Goal: Task Accomplishment & Management: Use online tool/utility

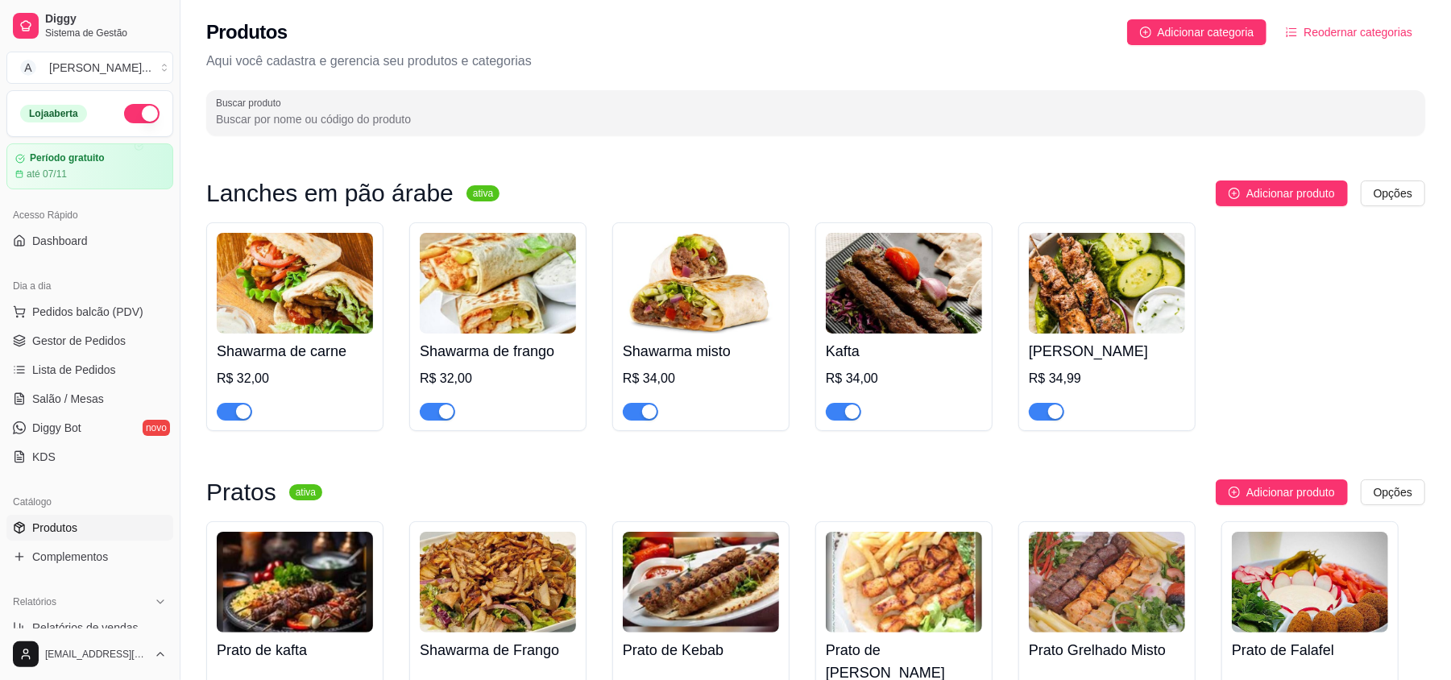
scroll to position [29, 0]
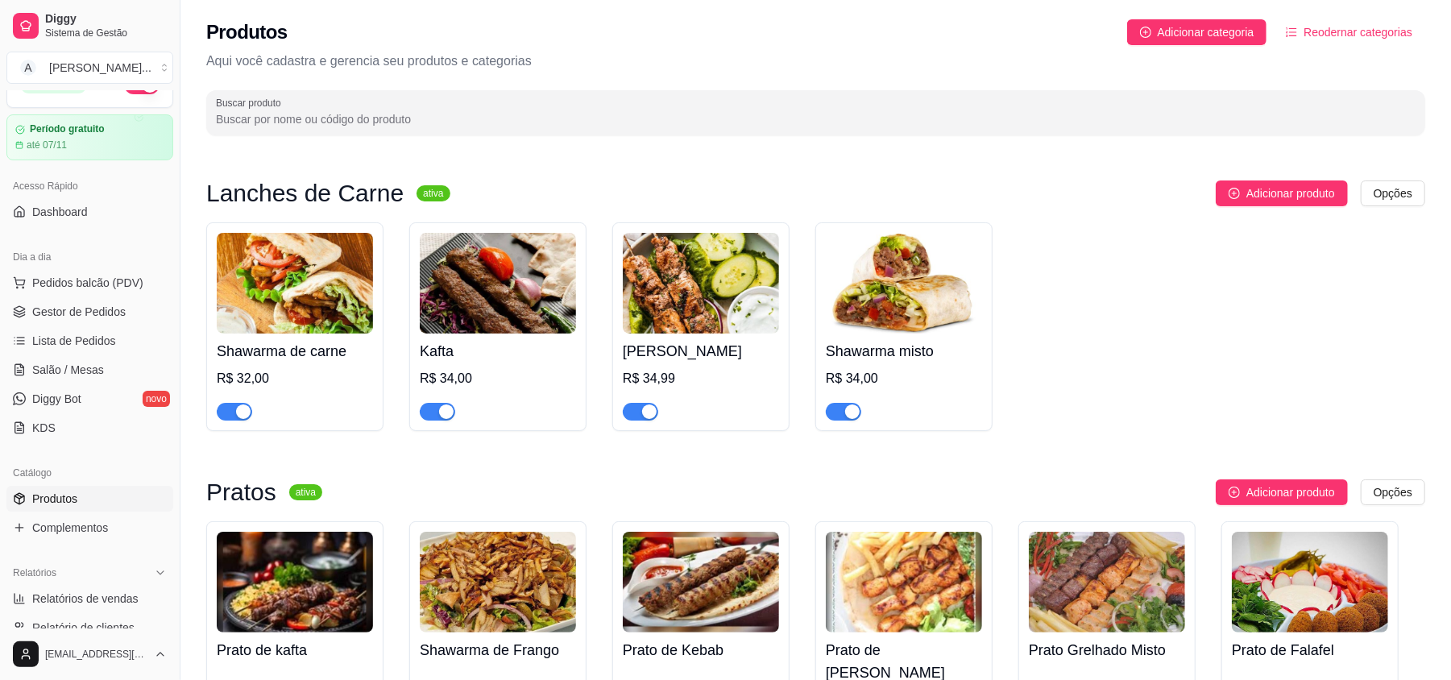
click at [727, 268] on img at bounding box center [701, 283] width 156 height 101
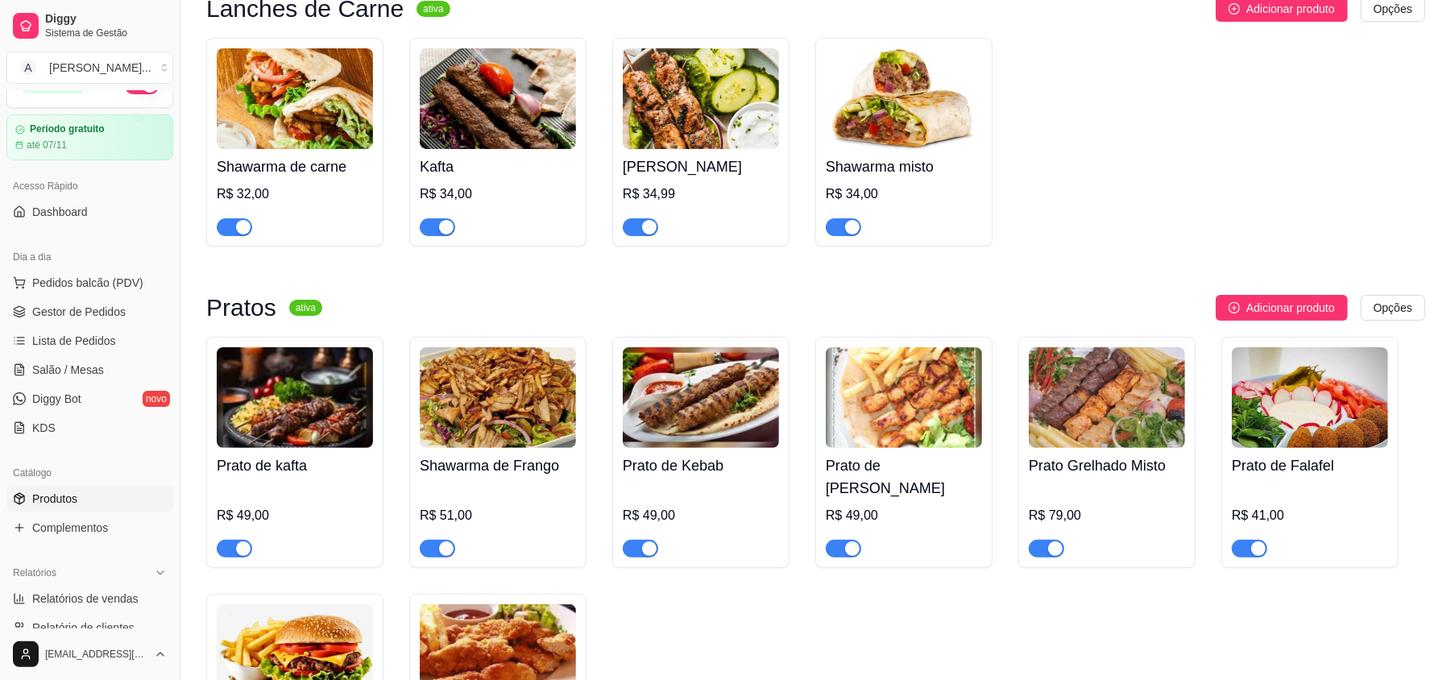
scroll to position [0, 0]
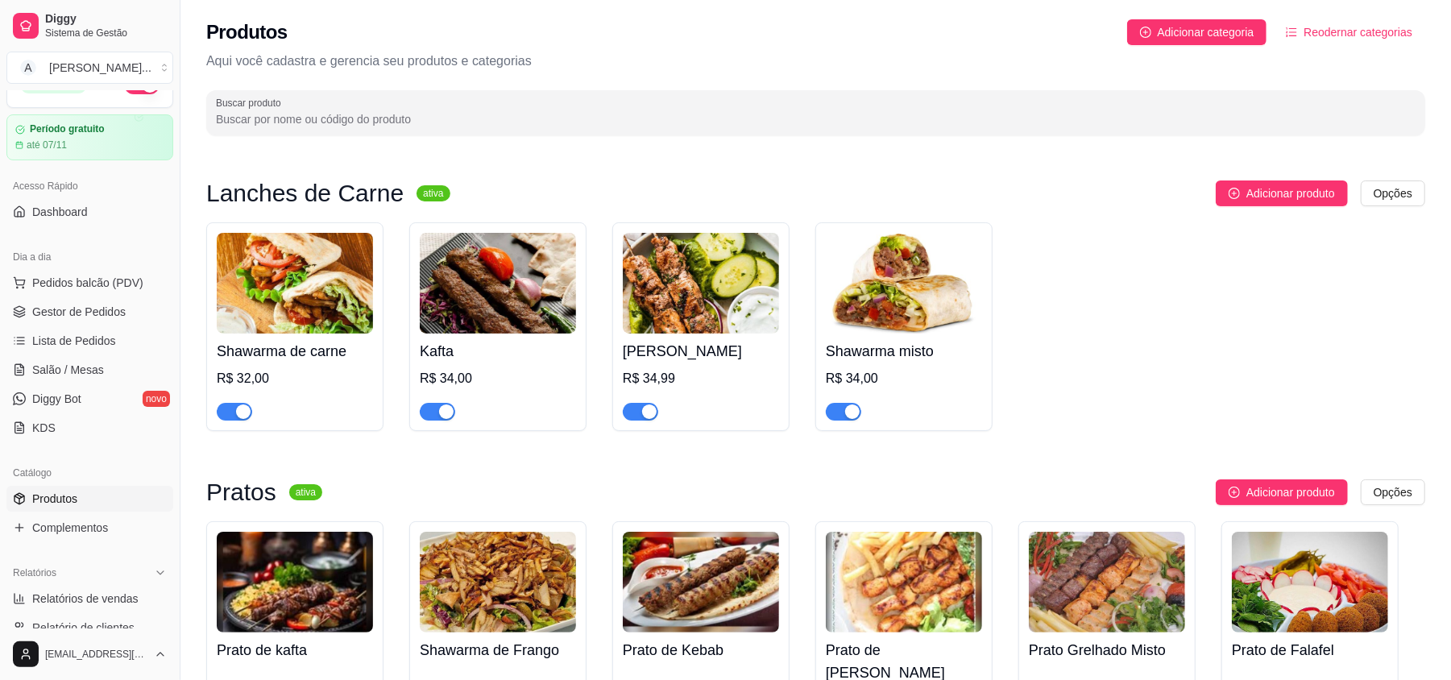
click at [681, 300] on img at bounding box center [701, 283] width 156 height 101
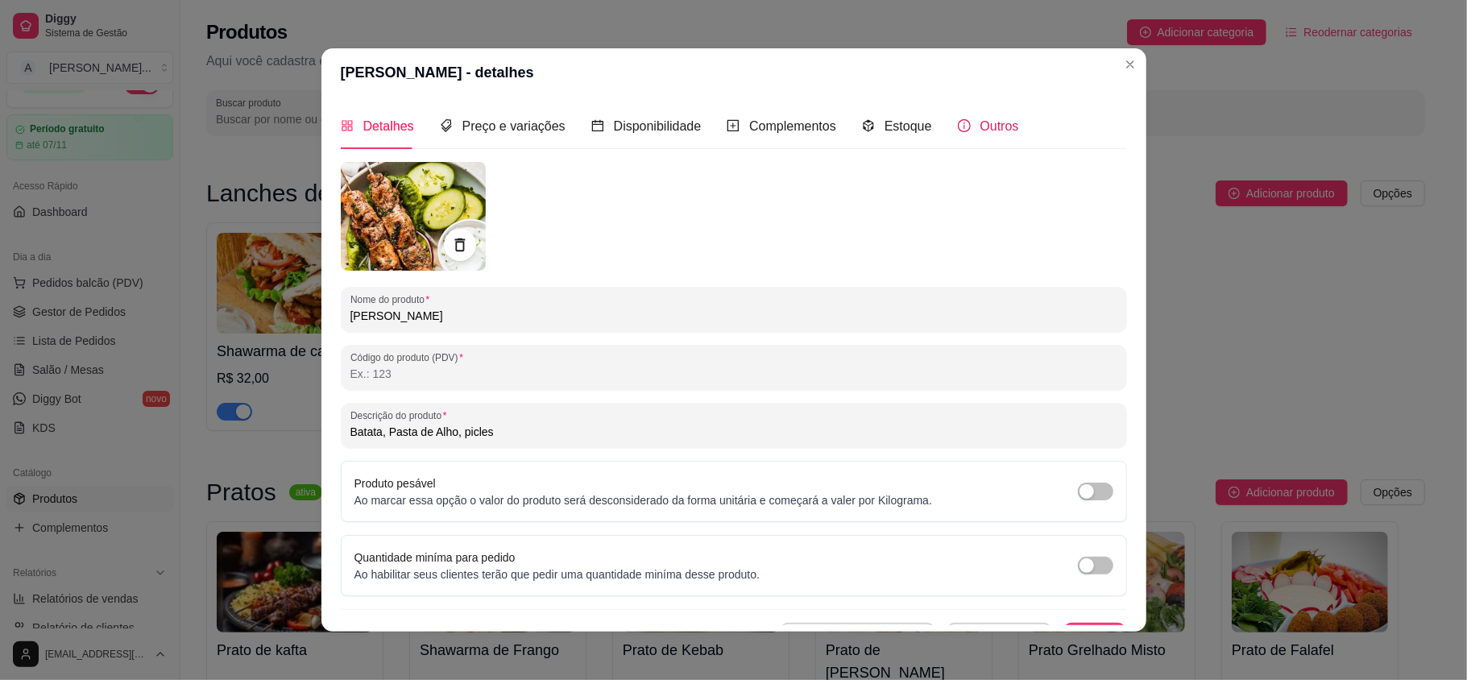
click at [980, 121] on span "Outros" at bounding box center [999, 126] width 39 height 14
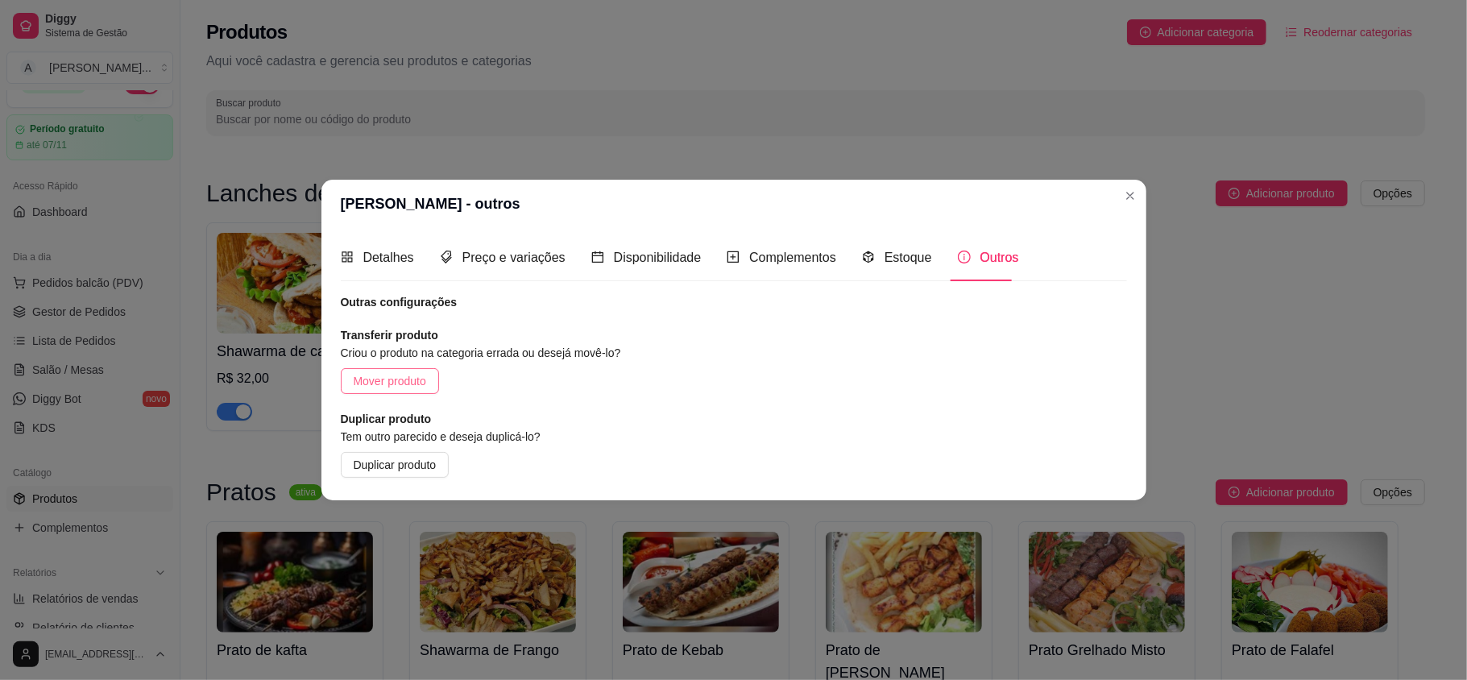
click at [408, 372] on span "Mover produto" at bounding box center [390, 381] width 72 height 18
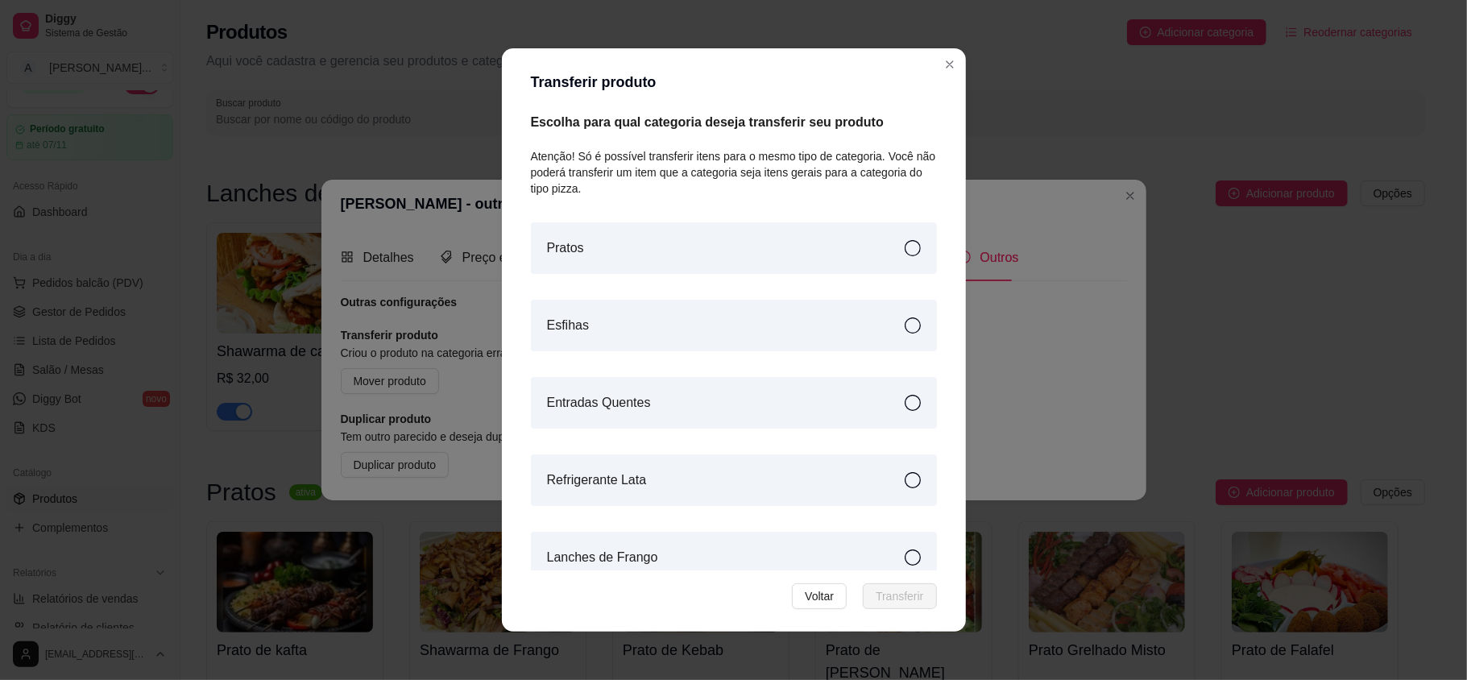
click at [640, 562] on article "Lanches de Frango" at bounding box center [602, 557] width 111 height 19
click at [899, 599] on span "Transferir" at bounding box center [900, 596] width 48 height 18
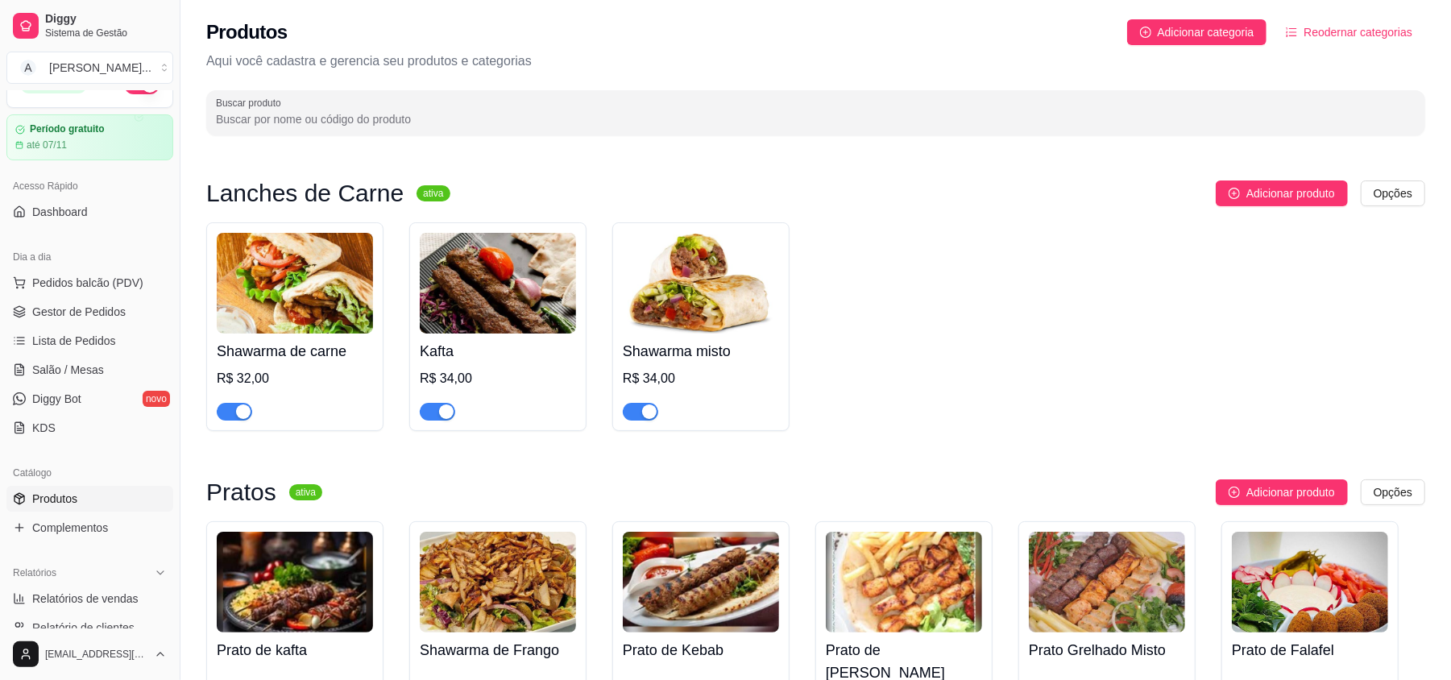
click at [971, 293] on div "Shawarma de carne R$ 32,00 Kafta R$ 34,00 Shawarma misto R$ 34,00" at bounding box center [815, 326] width 1219 height 209
click at [978, 280] on div "Shawarma de carne R$ 32,00 Kafta R$ 34,00 Shawarma misto R$ 34,00" at bounding box center [815, 326] width 1219 height 209
click at [1363, 29] on span "Reodernar categorias" at bounding box center [1357, 32] width 109 height 18
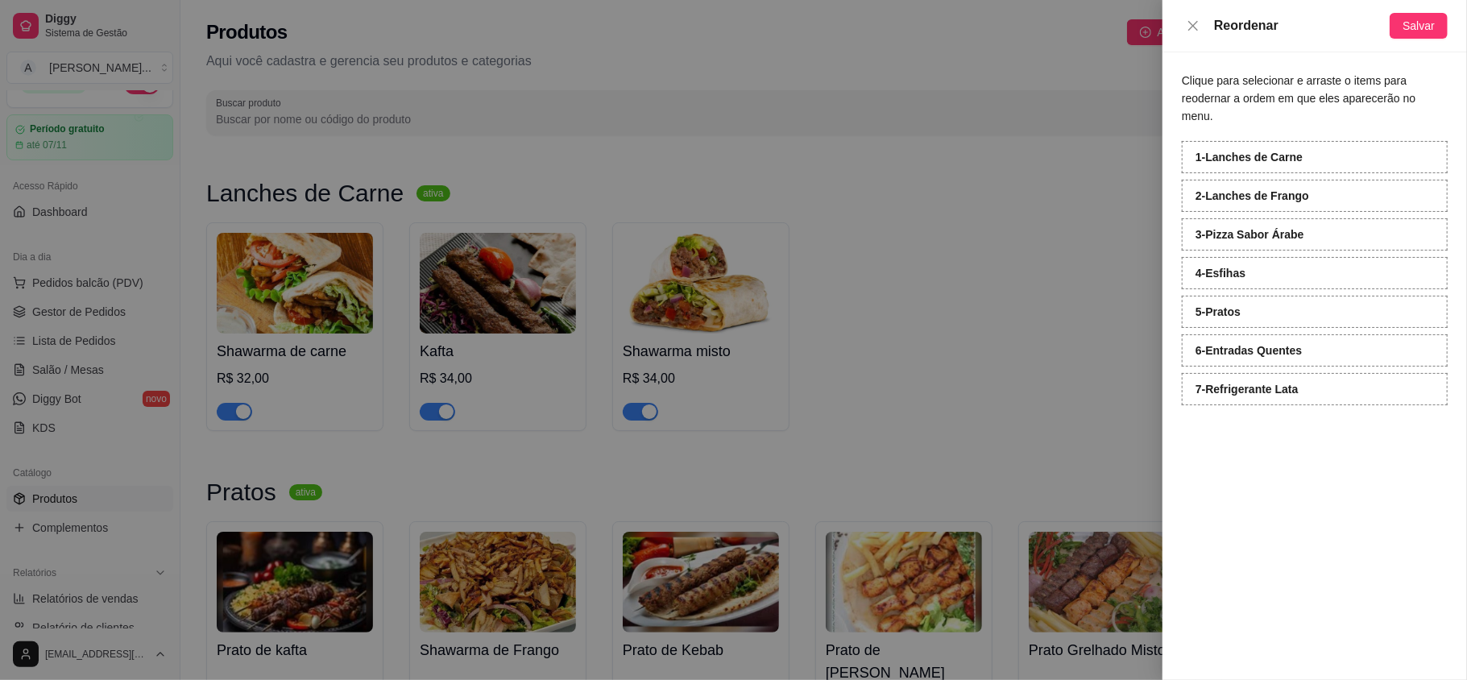
click at [1005, 333] on div at bounding box center [733, 340] width 1467 height 680
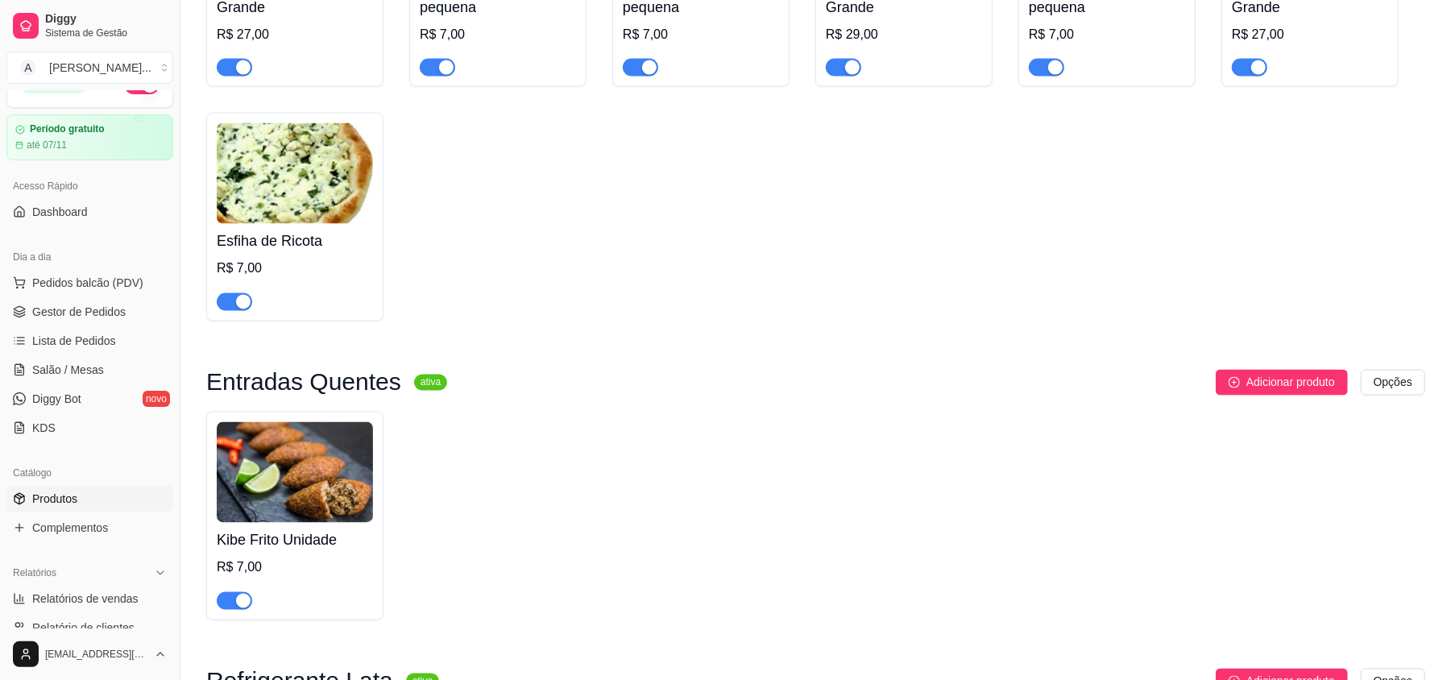
scroll to position [1933, 0]
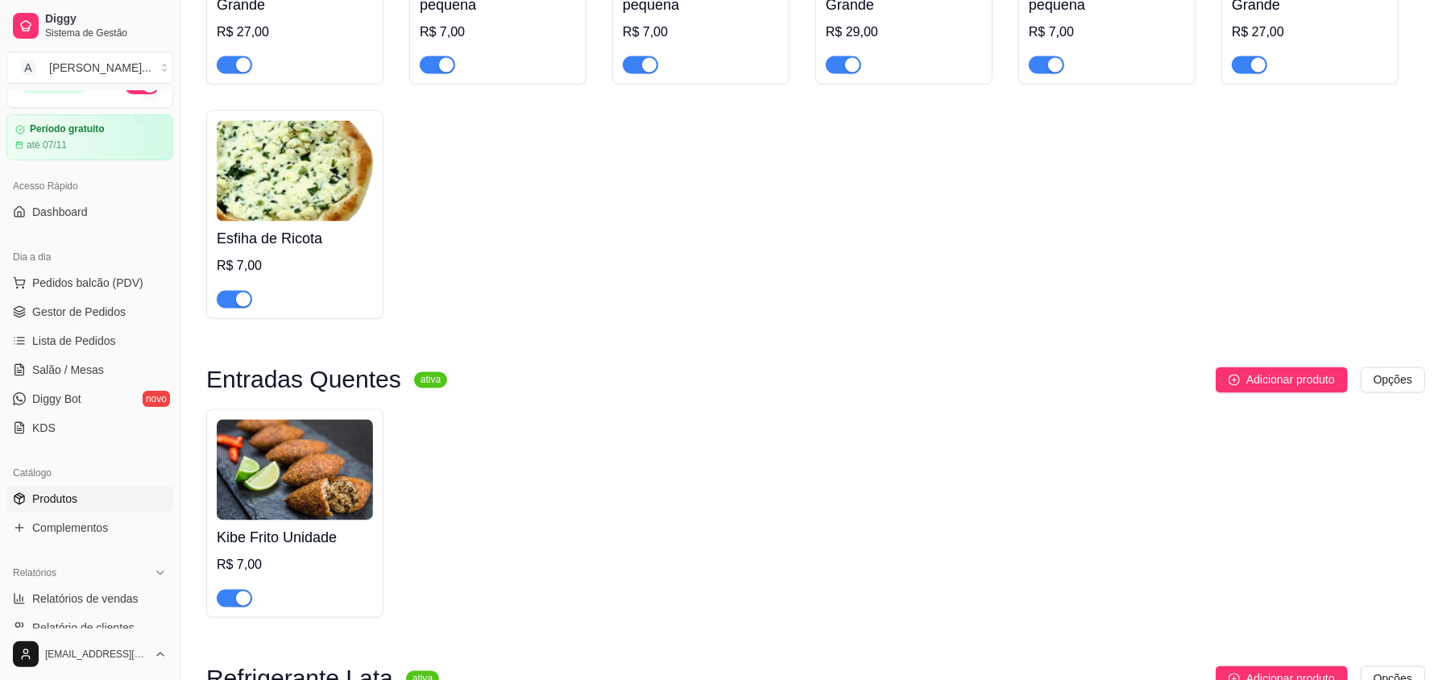
click at [320, 429] on img at bounding box center [295, 470] width 156 height 101
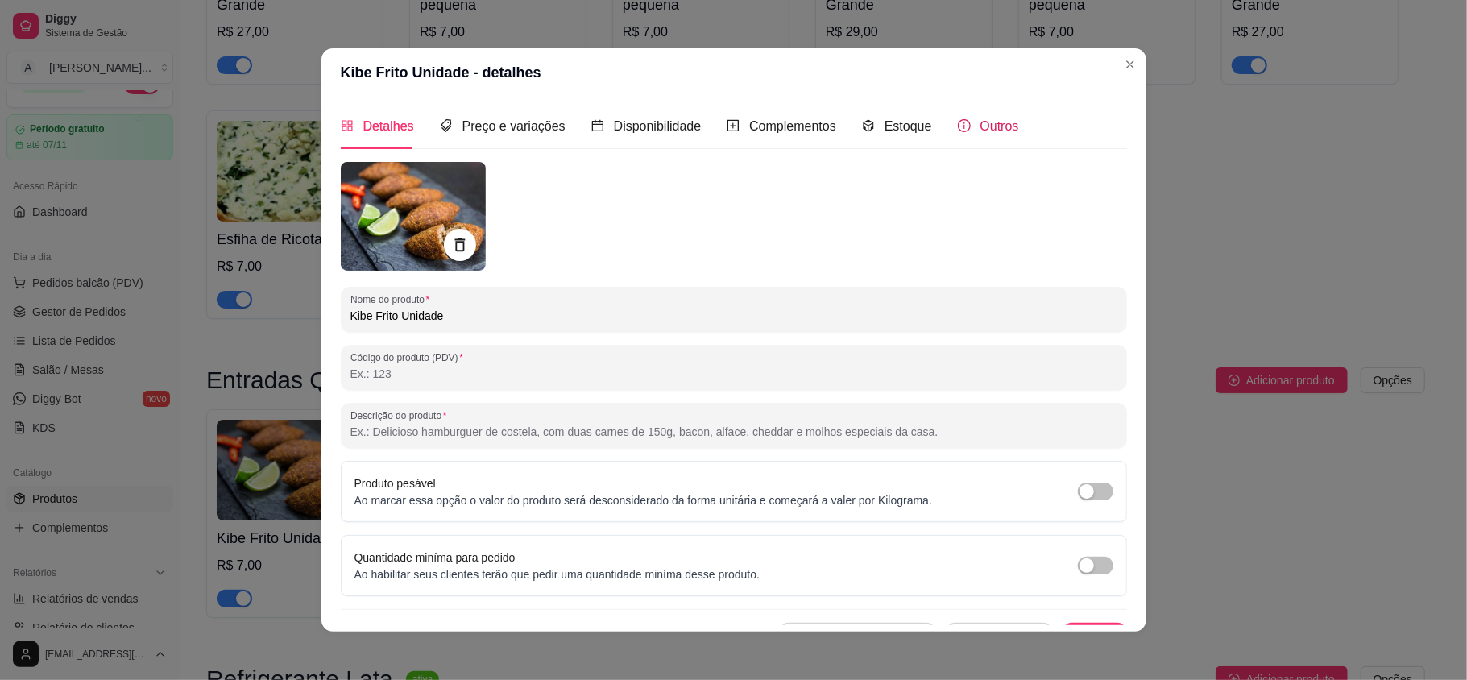
click at [958, 129] on div "Outros" at bounding box center [988, 126] width 61 height 20
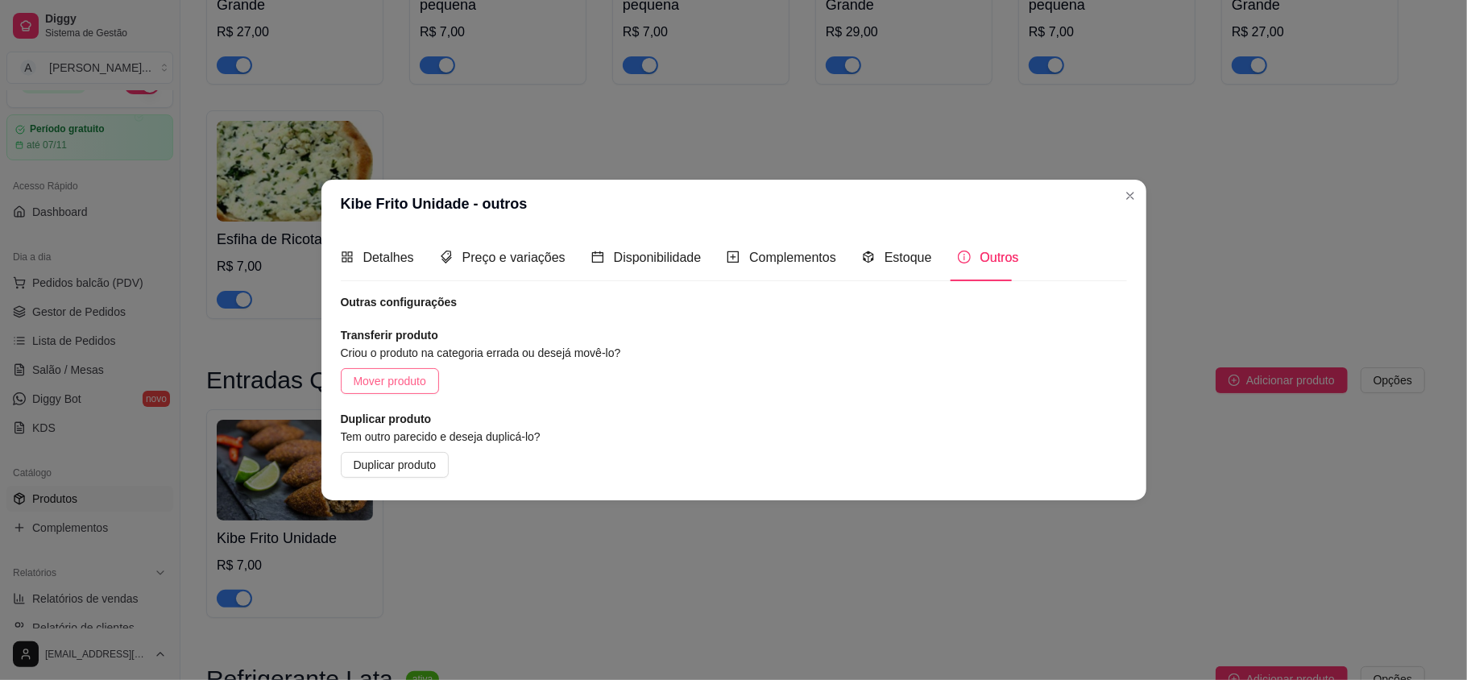
click at [420, 368] on button "Mover produto" at bounding box center [390, 381] width 98 height 26
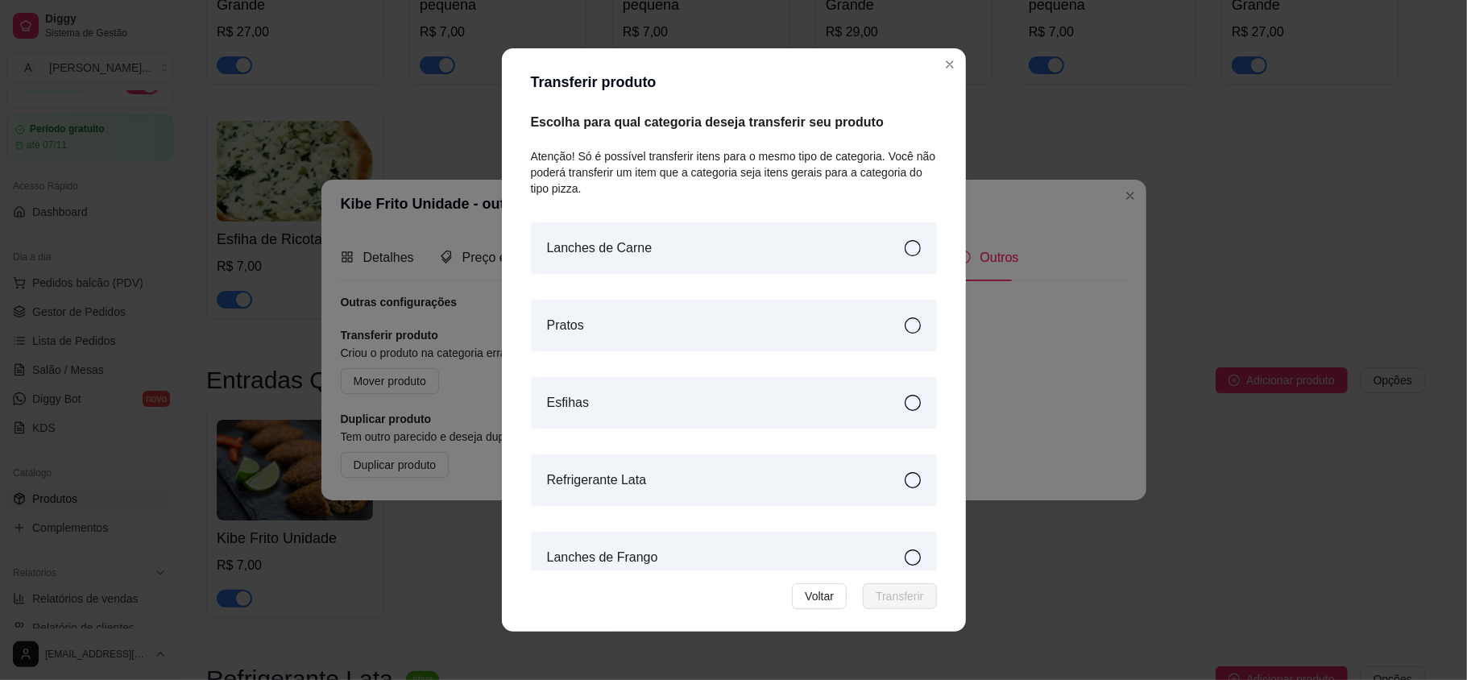
click at [591, 407] on div "Esfihas" at bounding box center [734, 403] width 406 height 52
click at [884, 596] on span "Transferir" at bounding box center [900, 596] width 48 height 18
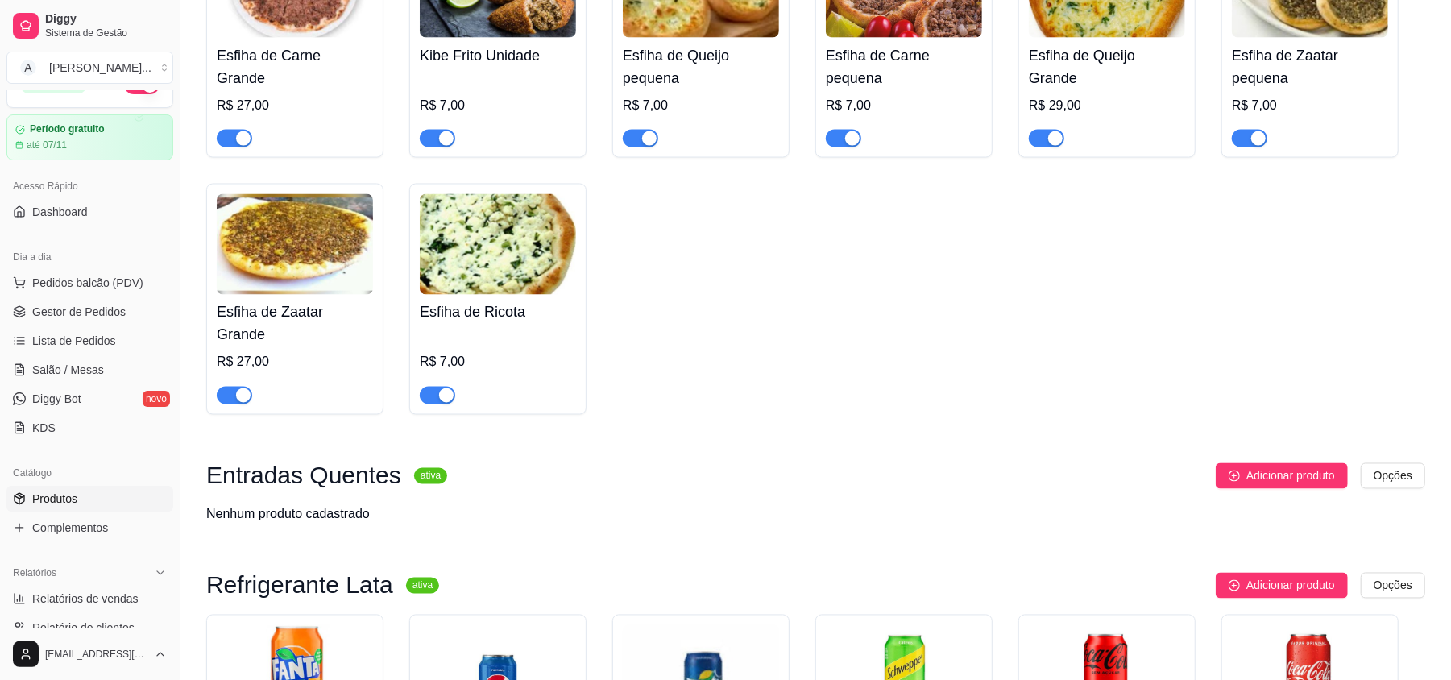
scroll to position [1825, 0]
